Goal: Information Seeking & Learning: Learn about a topic

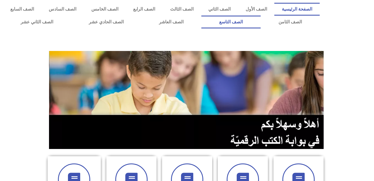
click at [202, 16] on link "الصف التاسع" at bounding box center [231, 22] width 59 height 13
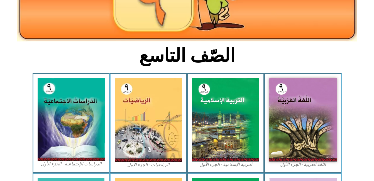
scroll to position [100, 0]
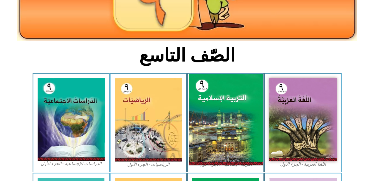
click at [219, 137] on img at bounding box center [226, 120] width 74 height 92
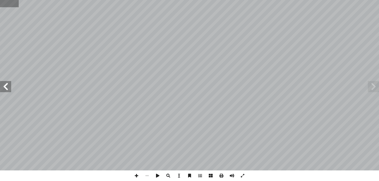
click at [14, 6] on input "text" at bounding box center [9, 3] width 18 height 7
type input "**"
click at [5, 85] on span at bounding box center [5, 86] width 11 height 11
click at [136, 177] on span at bounding box center [136, 176] width 11 height 11
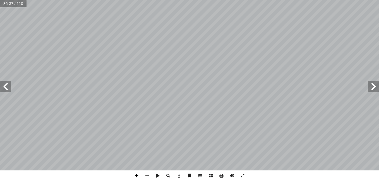
click at [137, 177] on span at bounding box center [136, 176] width 11 height 11
click at [147, 175] on span at bounding box center [147, 176] width 11 height 11
click at [137, 176] on span at bounding box center [136, 176] width 11 height 11
click at [146, 177] on span at bounding box center [147, 176] width 11 height 11
click at [136, 176] on span at bounding box center [136, 176] width 11 height 11
